Goal: Obtain resource: Obtain resource

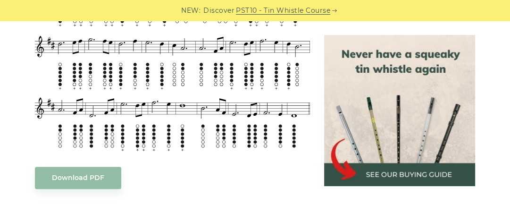
scroll to position [429, 0]
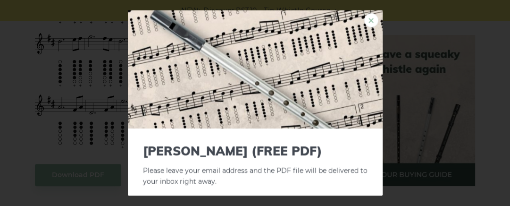
click at [364, 21] on link "×" at bounding box center [371, 20] width 14 height 14
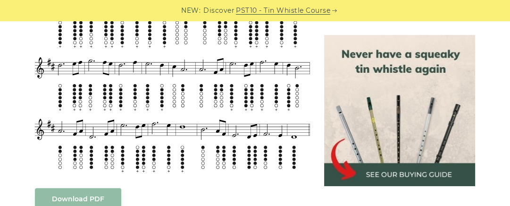
scroll to position [408, 0]
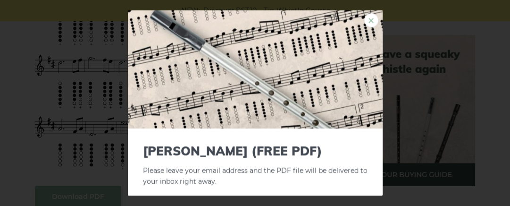
click at [364, 20] on link "×" at bounding box center [371, 20] width 14 height 14
click at [364, 19] on link "×" at bounding box center [371, 20] width 14 height 14
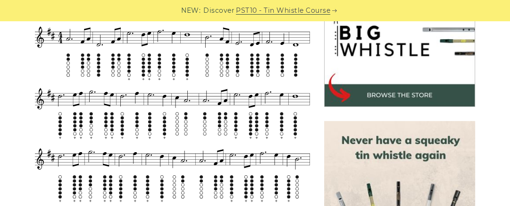
scroll to position [317, 0]
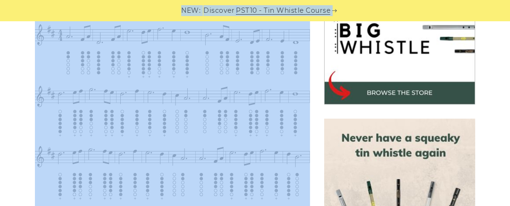
drag, startPoint x: 33, startPoint y: 20, endPoint x: 219, endPoint y: 102, distance: 202.4
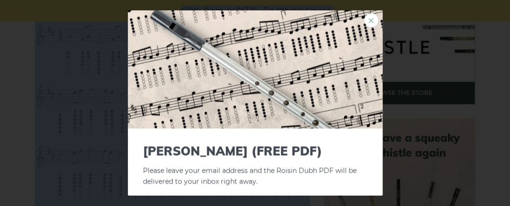
drag, startPoint x: 213, startPoint y: 86, endPoint x: 362, endPoint y: 20, distance: 162.9
click at [364, 20] on link "×" at bounding box center [371, 20] width 14 height 14
click at [302, 42] on img at bounding box center [255, 69] width 255 height 118
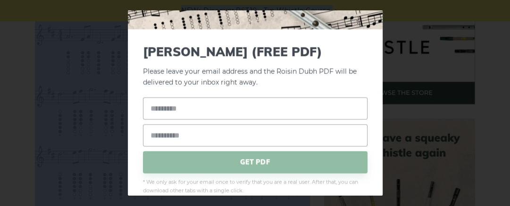
scroll to position [102, 0]
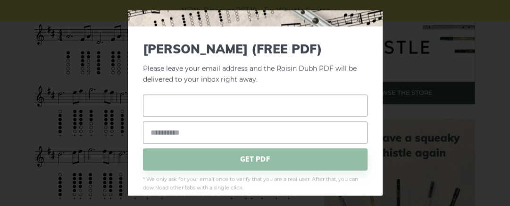
drag, startPoint x: 387, startPoint y: 132, endPoint x: 163, endPoint y: 101, distance: 225.5
click at [163, 101] on input "text" at bounding box center [255, 105] width 224 height 22
type input "*******"
click at [160, 131] on input "email" at bounding box center [255, 132] width 224 height 22
type input "**********"
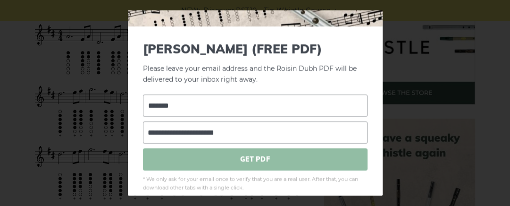
click at [241, 158] on span "GET PDF" at bounding box center [255, 159] width 224 height 22
